Goal: Task Accomplishment & Management: Use online tool/utility

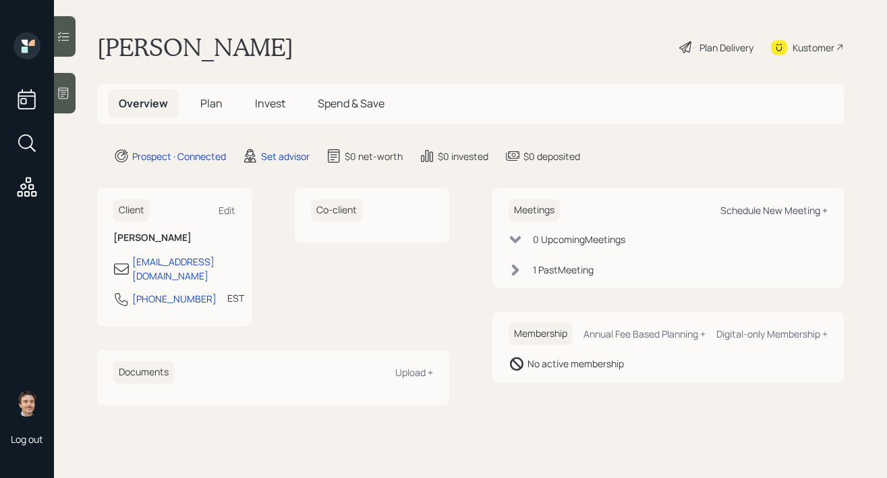
click at [727, 208] on div "Schedule New Meeting +" at bounding box center [773, 210] width 107 height 13
select select "round-[PERSON_NAME]"
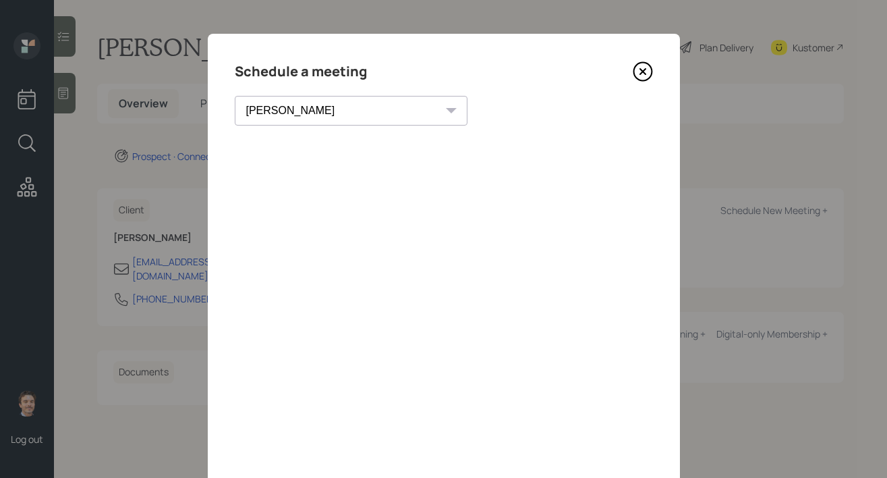
click at [640, 73] on icon at bounding box center [642, 71] width 5 height 5
